Goal: Information Seeking & Learning: Learn about a topic

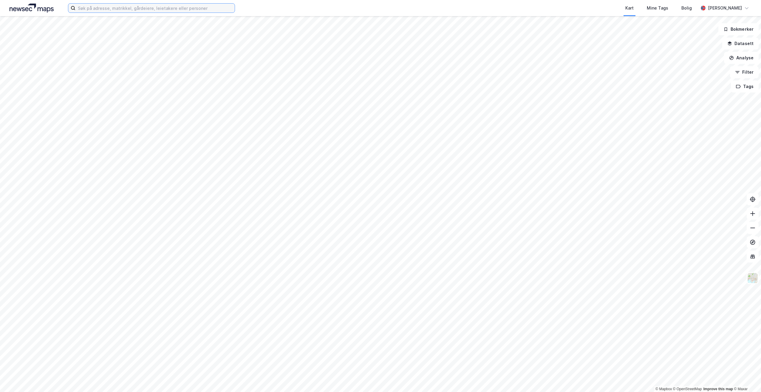
click at [98, 4] on input at bounding box center [154, 8] width 159 height 9
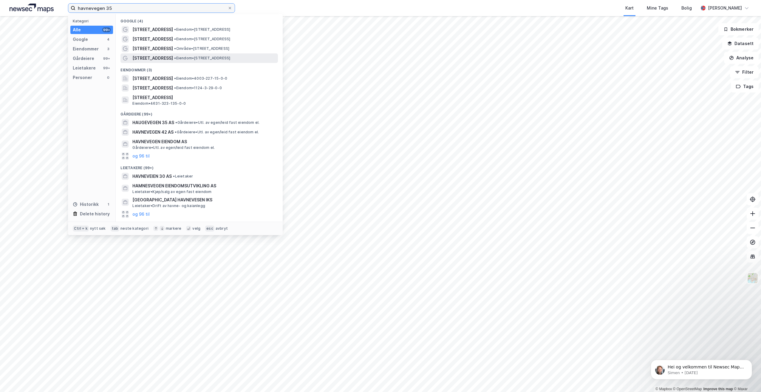
type input "havnevegen 35"
click at [226, 62] on div "[STREET_ADDRESS] • Eiendom • [STREET_ADDRESS]" at bounding box center [200, 58] width 158 height 10
